Goal: Information Seeking & Learning: Learn about a topic

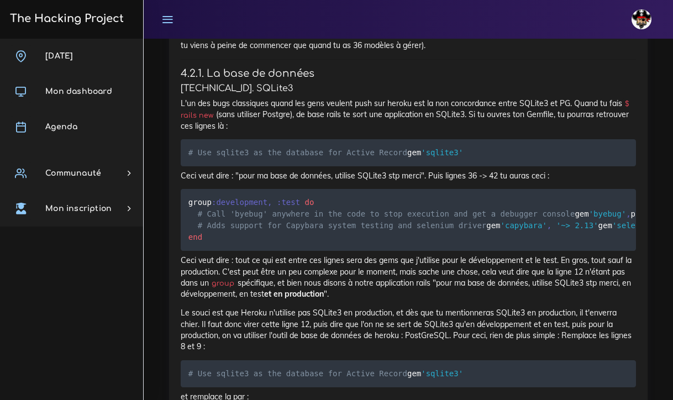
scroll to position [5645, 0]
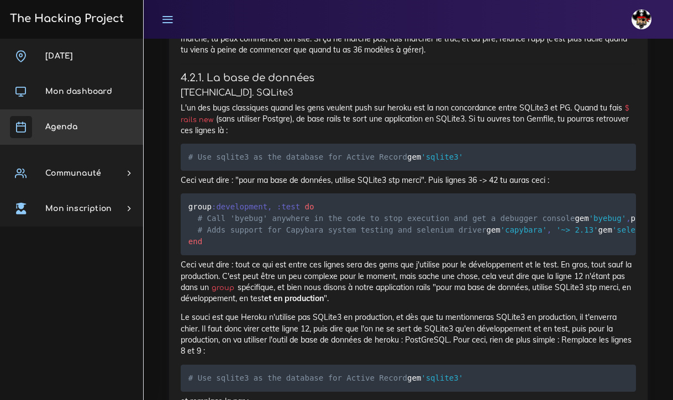
click at [79, 128] on link "Agenda" at bounding box center [71, 126] width 143 height 35
click at [421, 193] on pre "group :development , :test do # Call 'byebug' anywhere in the code to stop exec…" at bounding box center [408, 224] width 455 height 62
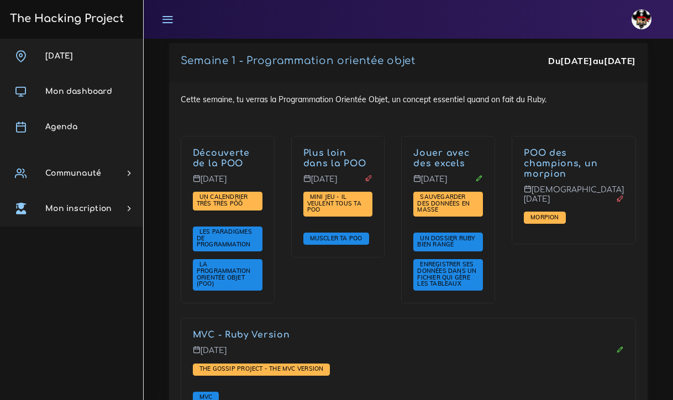
scroll to position [1921, 0]
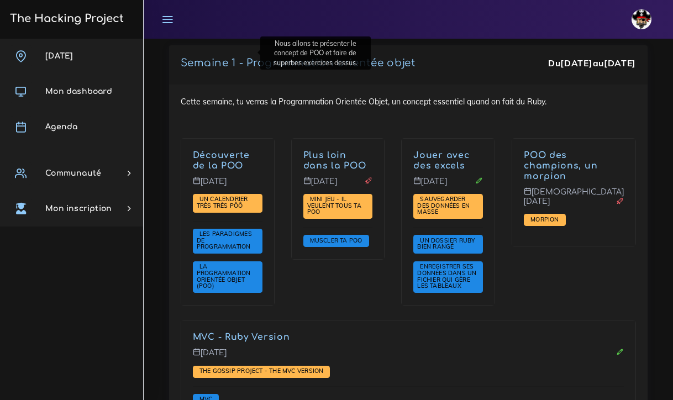
click at [215, 150] on link "Découverte de la POO" at bounding box center [221, 160] width 57 height 20
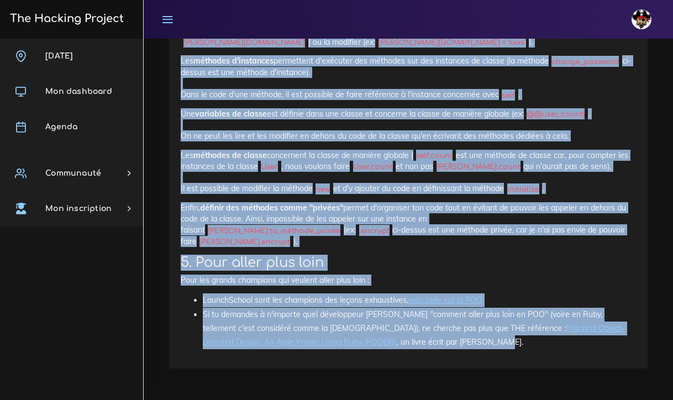
scroll to position [13887, 0]
drag, startPoint x: 181, startPoint y: 333, endPoint x: 400, endPoint y: 348, distance: 220.3
copy div "Projets : Un calendrier très très PÔÔ Un calendrier très très PÔÔ Tu vas coder …"
click at [366, 267] on h2 "5. Pour aller plus loin" at bounding box center [408, 263] width 455 height 16
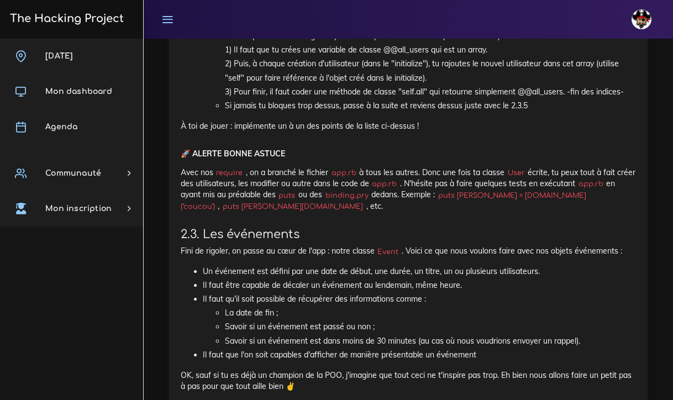
scroll to position [1142, 0]
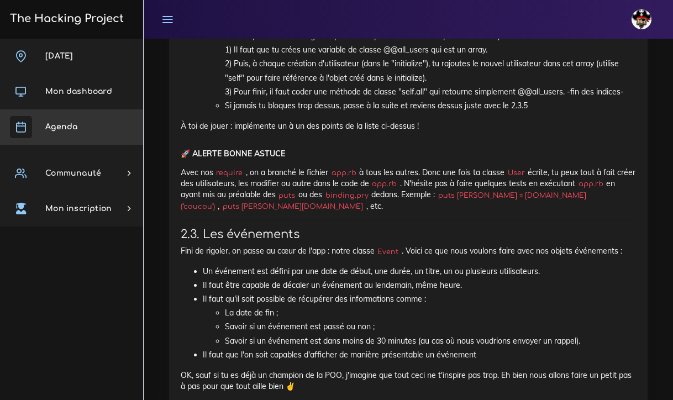
click at [80, 129] on link "Agenda" at bounding box center [71, 126] width 143 height 35
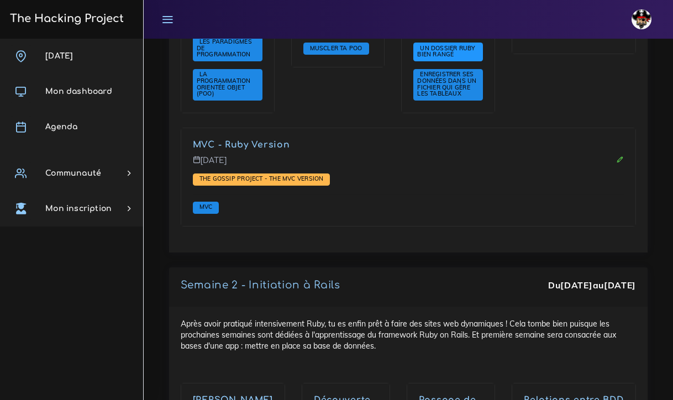
scroll to position [2191, 0]
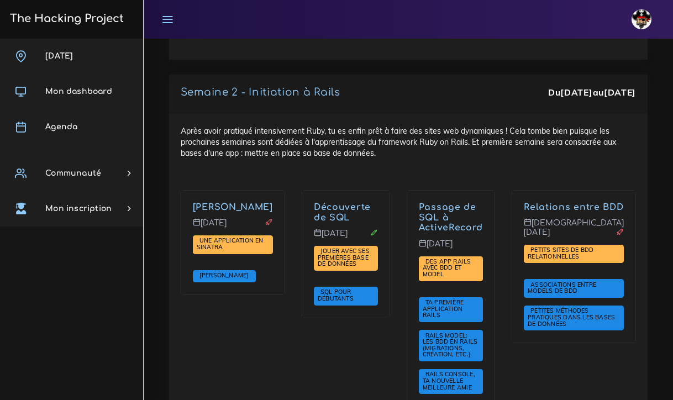
scroll to position [2308, 0]
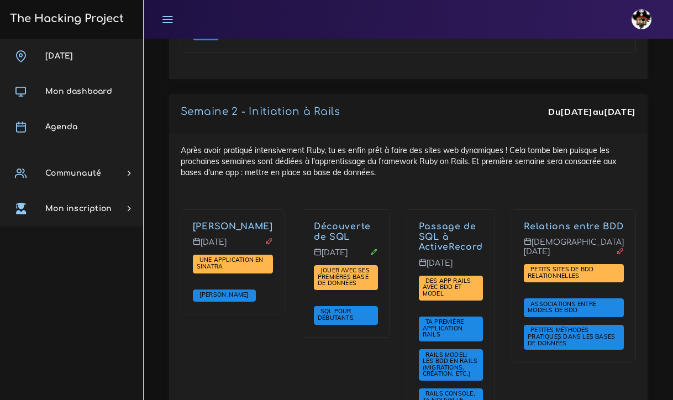
scroll to position [2155, 0]
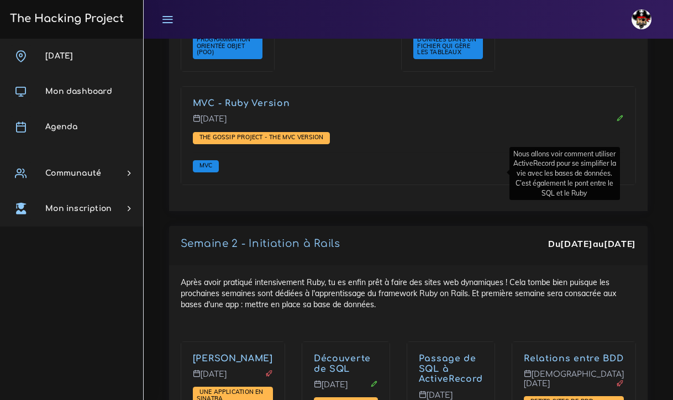
click at [442, 353] on link "Passage de SQL à ActiveRecord" at bounding box center [451, 368] width 64 height 31
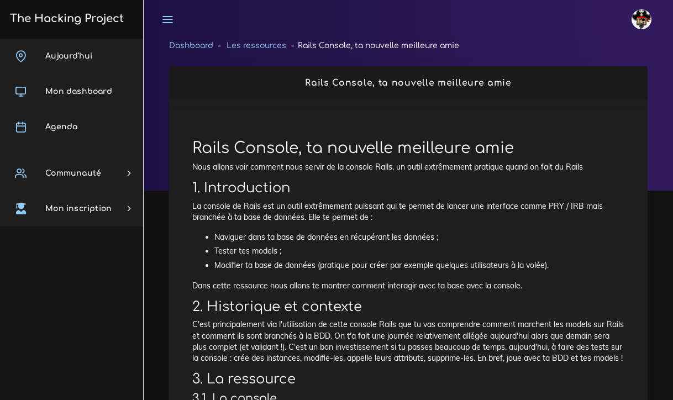
click at [266, 46] on link "Les ressources" at bounding box center [256, 45] width 60 height 8
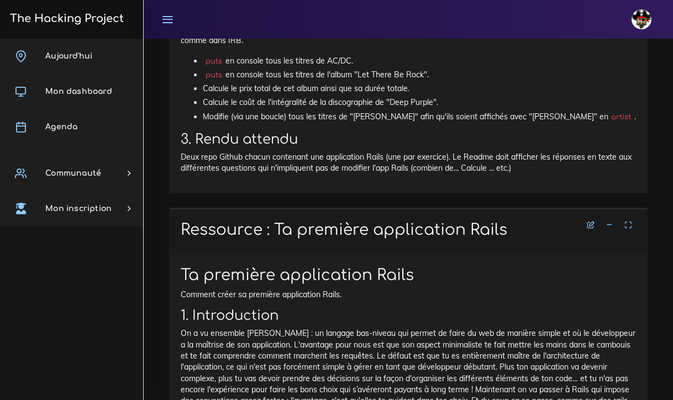
scroll to position [2450, 0]
